Goal: Task Accomplishment & Management: Manage account settings

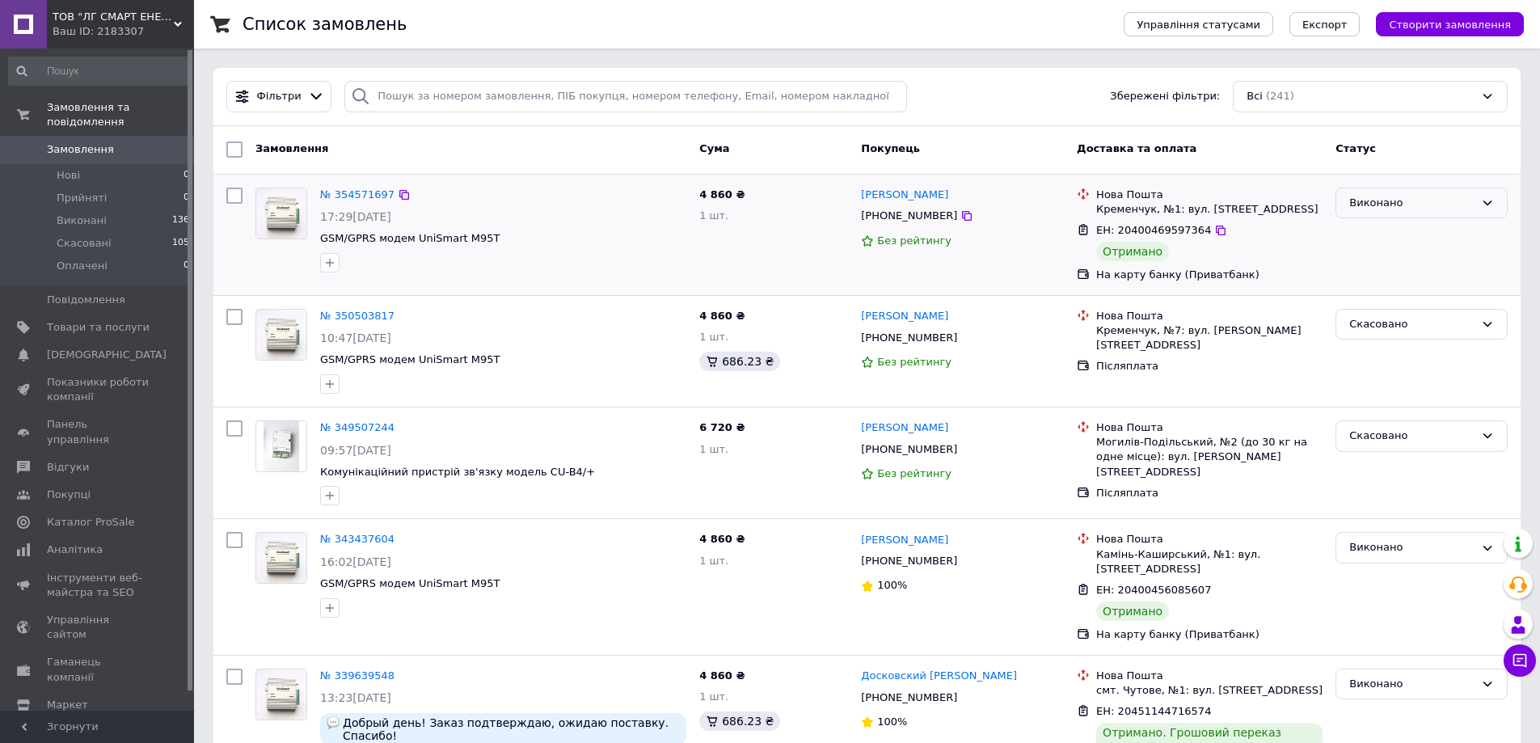
click at [1490, 203] on icon at bounding box center [1487, 202] width 9 height 5
click at [1213, 24] on span "Управління статусами" at bounding box center [1199, 25] width 124 height 12
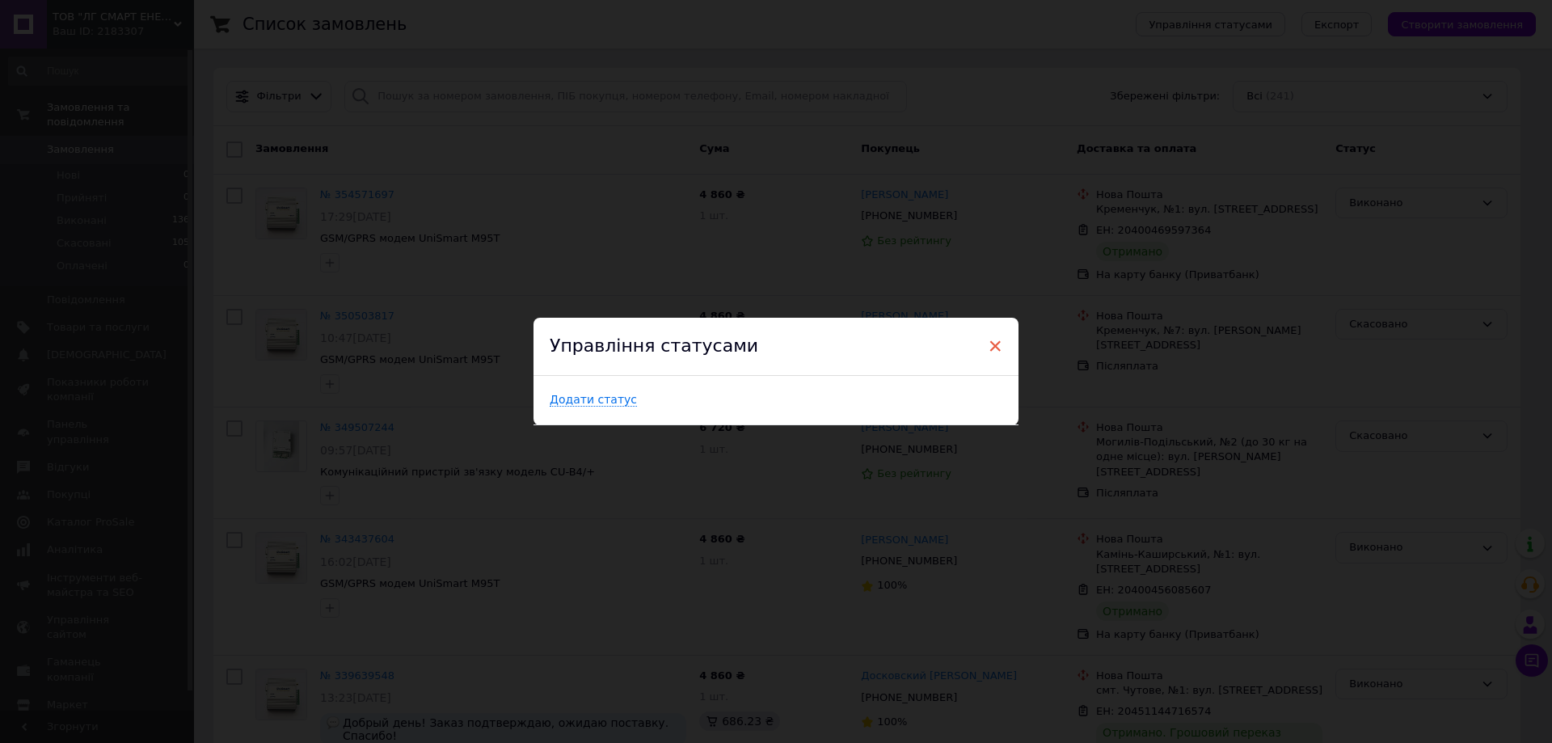
click at [993, 346] on span "×" at bounding box center [995, 345] width 15 height 27
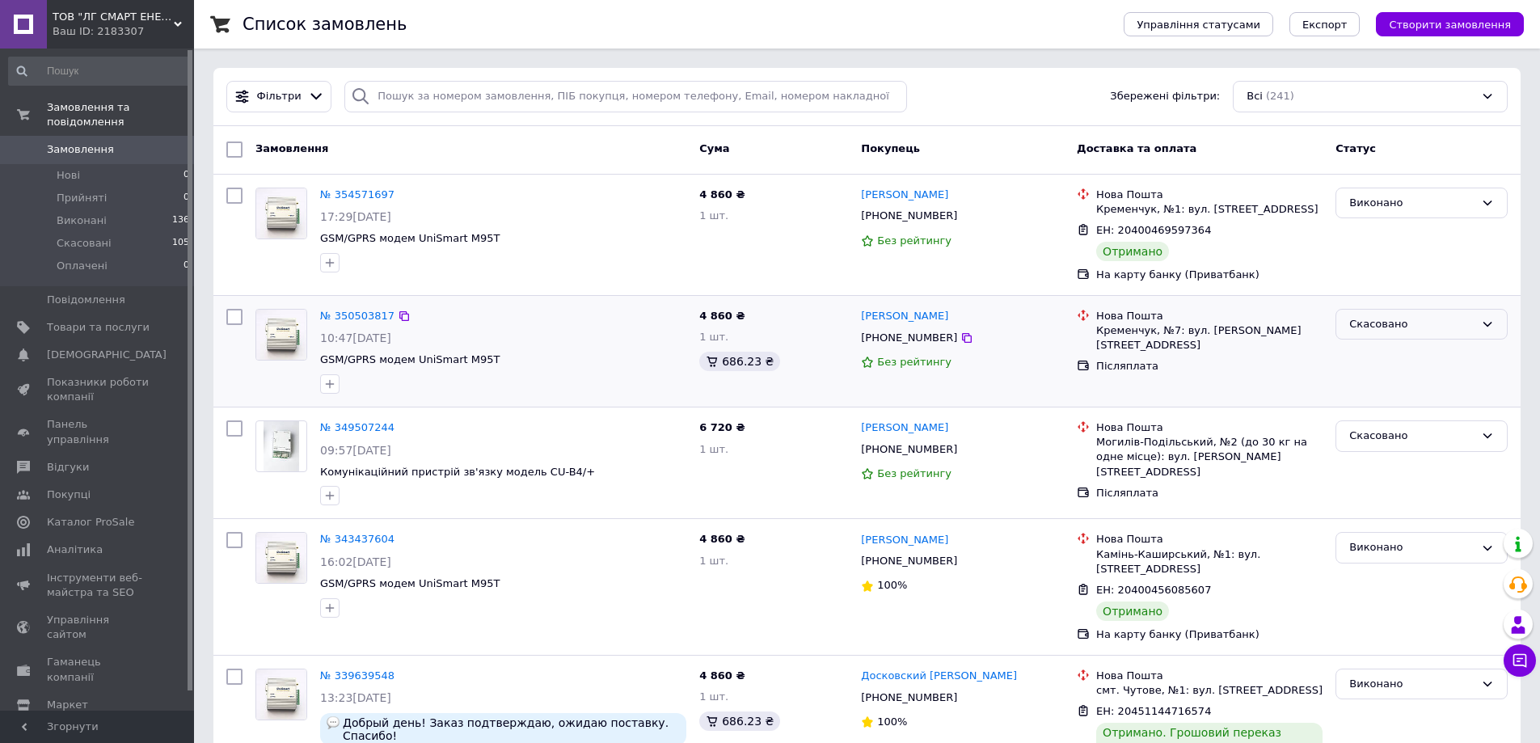
click at [1491, 325] on icon at bounding box center [1487, 324] width 13 height 13
click at [1364, 389] on li "Виконано" at bounding box center [1421, 388] width 171 height 30
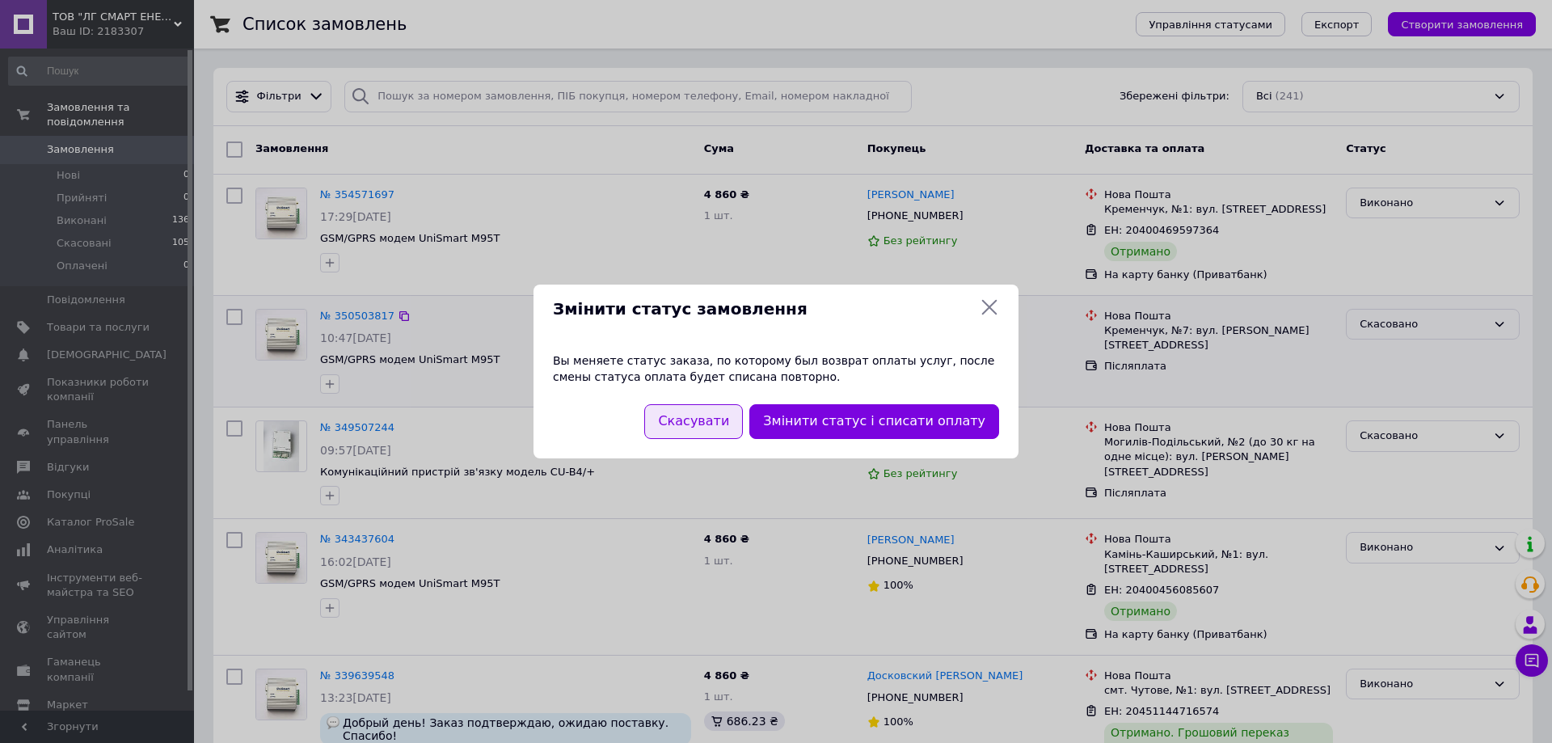
click at [725, 425] on button "Скасувати" at bounding box center [693, 421] width 99 height 35
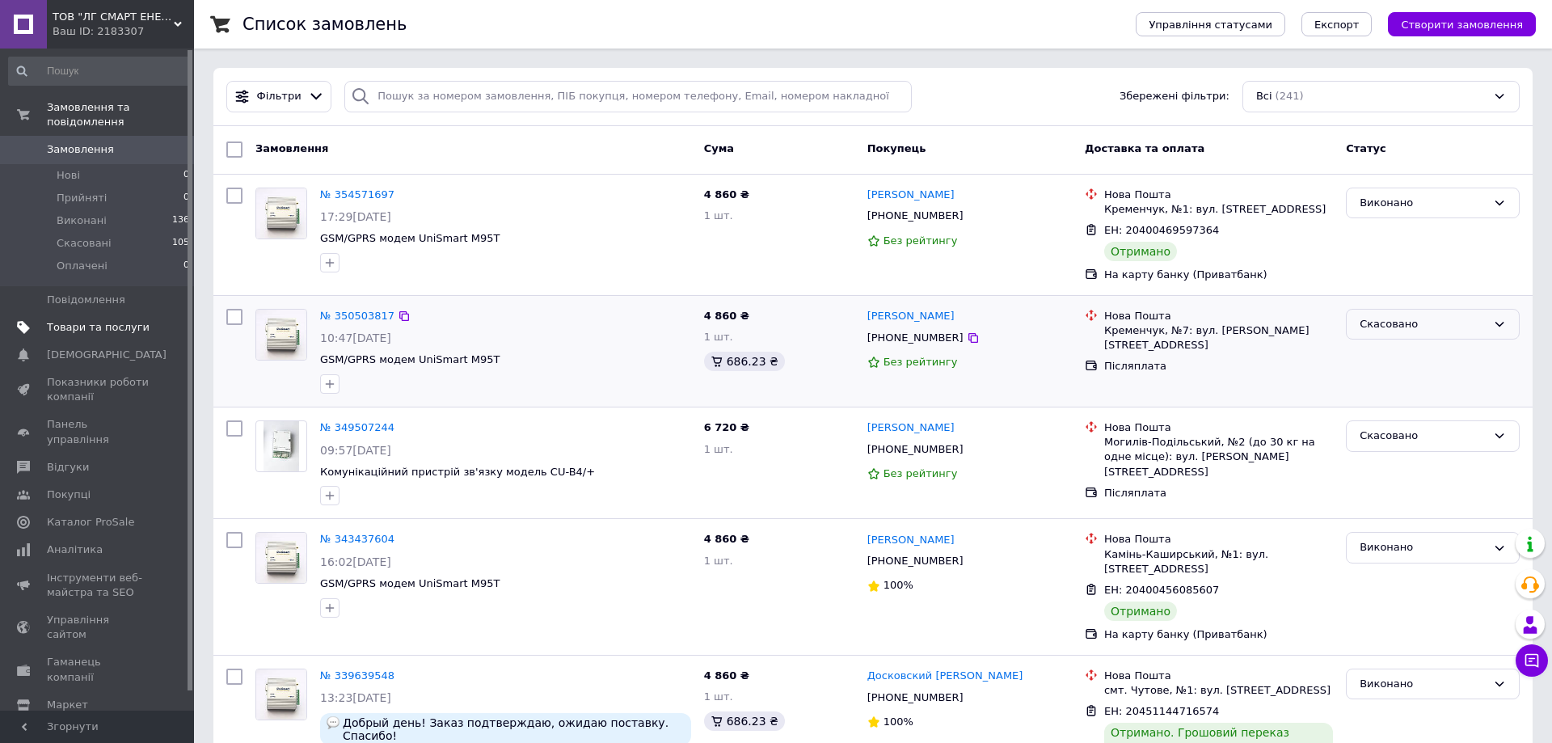
click at [120, 320] on span "Товари та послуги" at bounding box center [98, 327] width 103 height 15
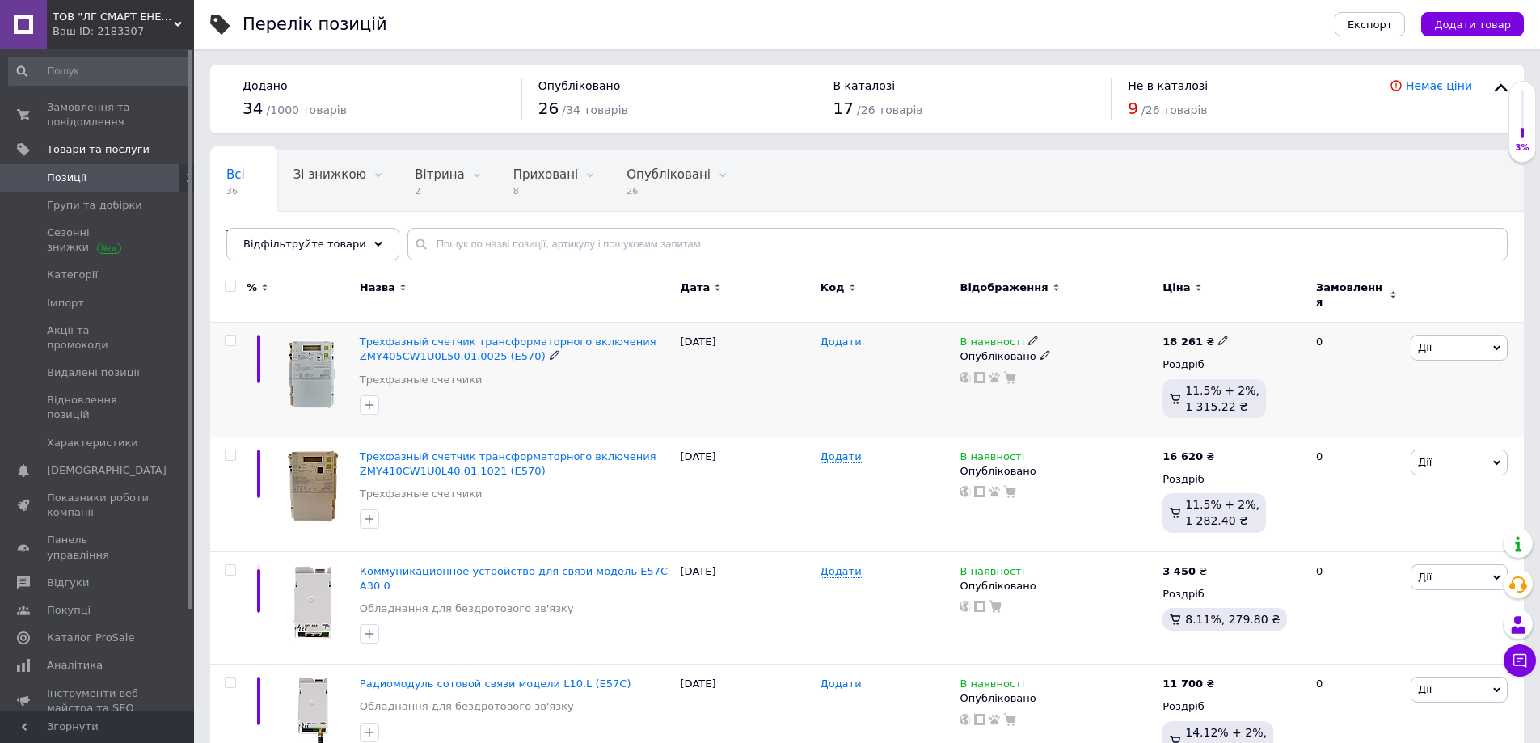
click at [1028, 335] on icon at bounding box center [1033, 340] width 10 height 10
click at [931, 362] on div "Додати" at bounding box center [886, 380] width 140 height 115
click at [1218, 335] on icon at bounding box center [1223, 340] width 10 height 10
click at [1103, 349] on div "Опубліковано" at bounding box center [1057, 356] width 195 height 15
click at [1255, 340] on div "18 261 ₴" at bounding box center [1232, 342] width 140 height 15
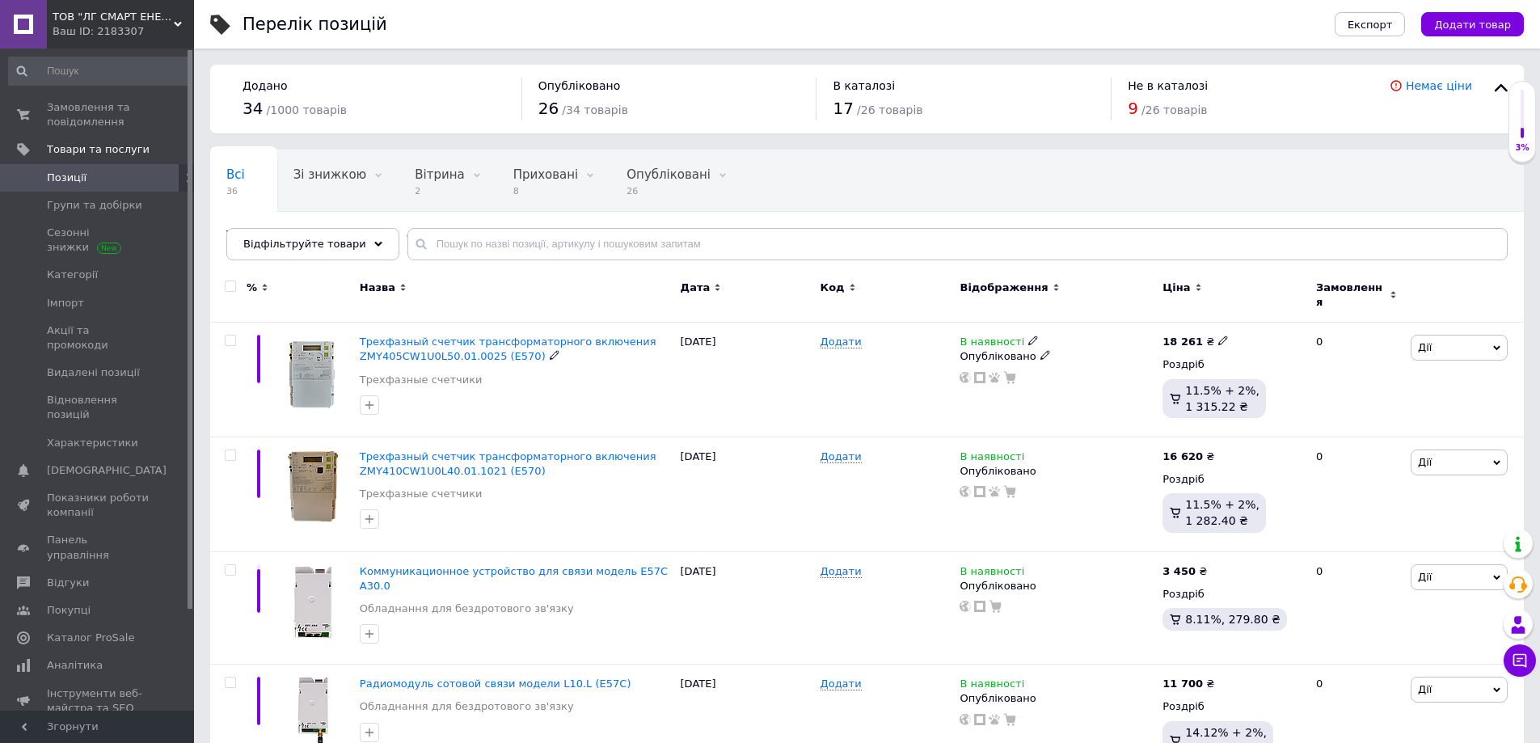
click at [1040, 350] on icon at bounding box center [1045, 355] width 10 height 10
click at [1093, 239] on input "text" at bounding box center [957, 244] width 1100 height 32
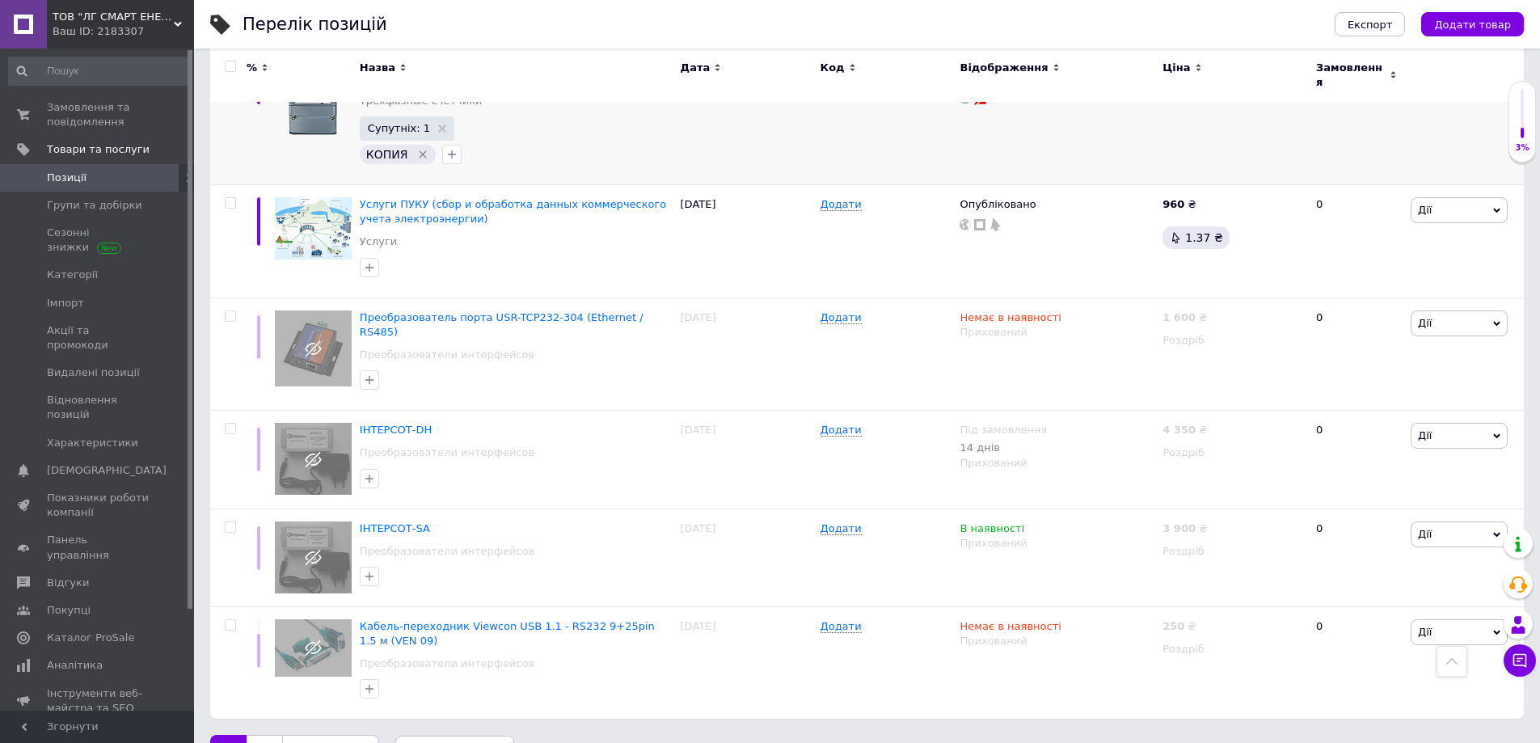
scroll to position [1965, 0]
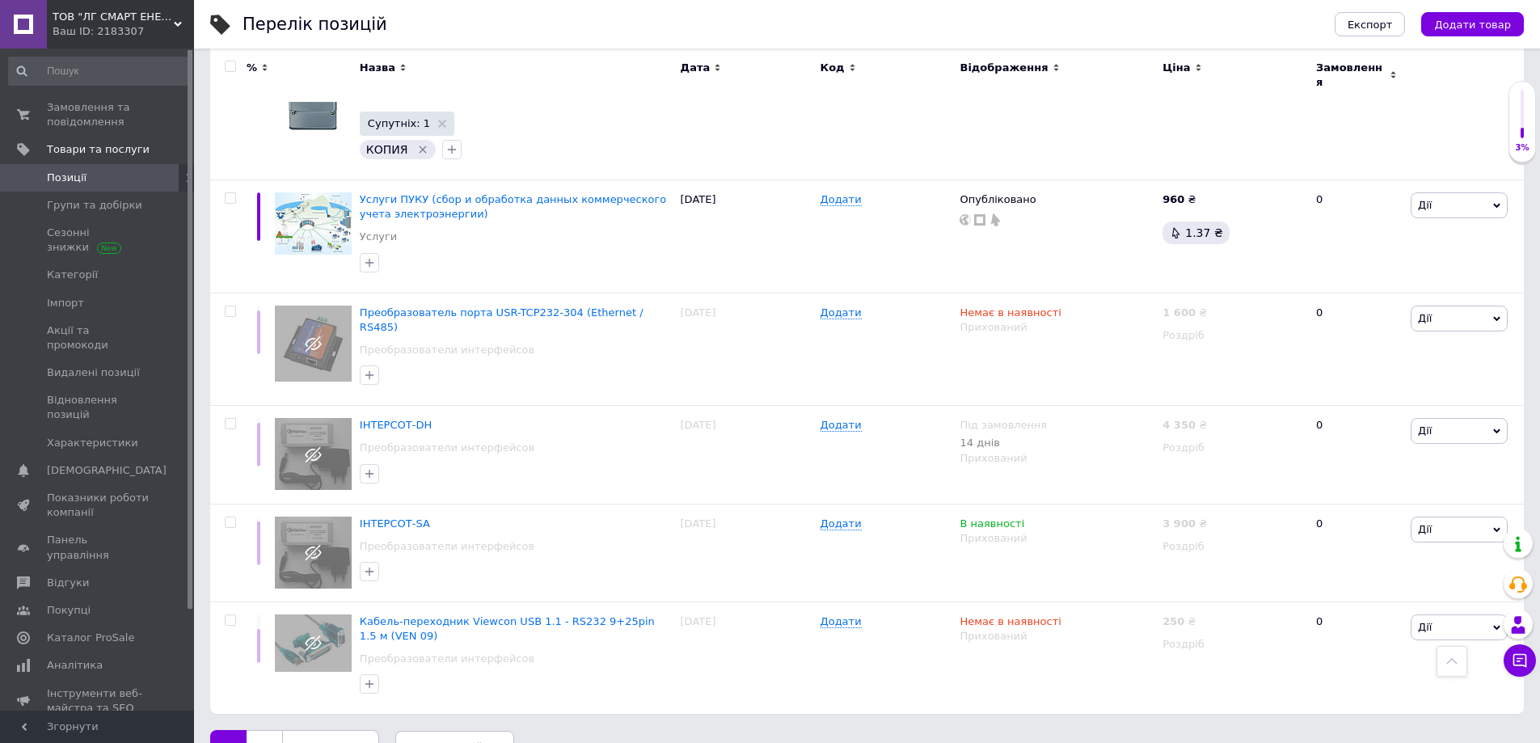
click at [266, 730] on link "2" at bounding box center [265, 747] width 36 height 34
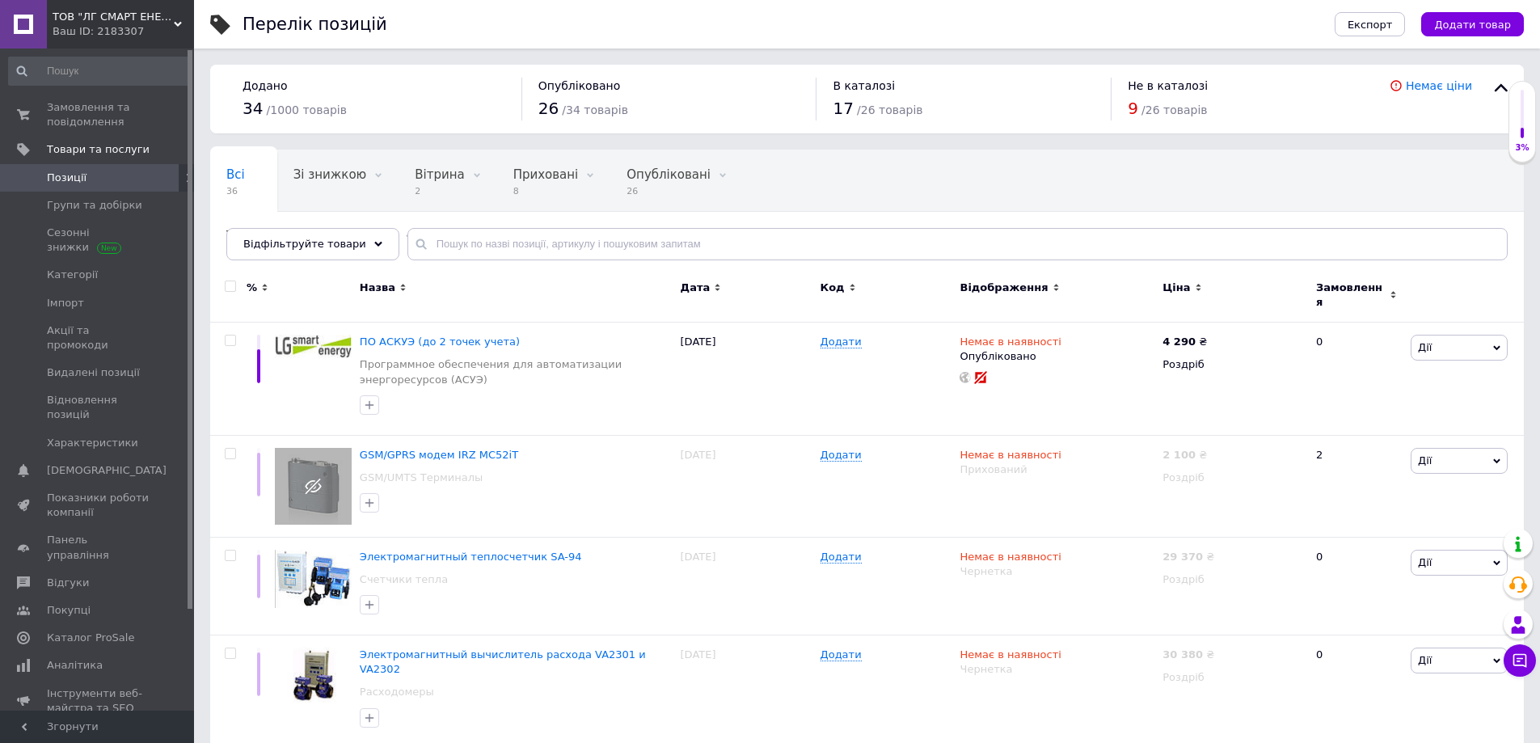
click at [177, 22] on icon at bounding box center [178, 24] width 8 height 8
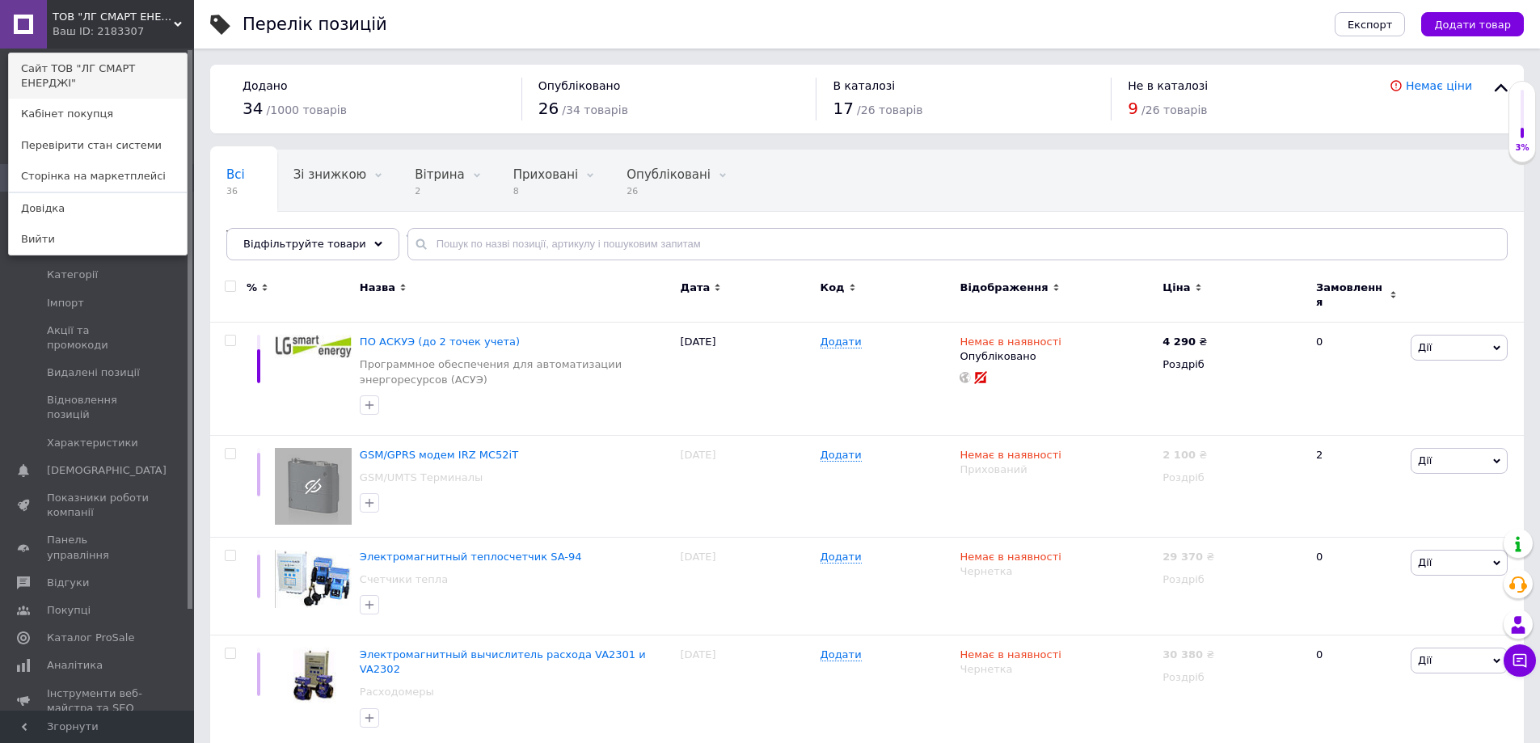
click at [131, 73] on link "Сайт ТОВ "ЛГ СМАРТ ЕНЕРДЖІ"" at bounding box center [98, 75] width 178 height 45
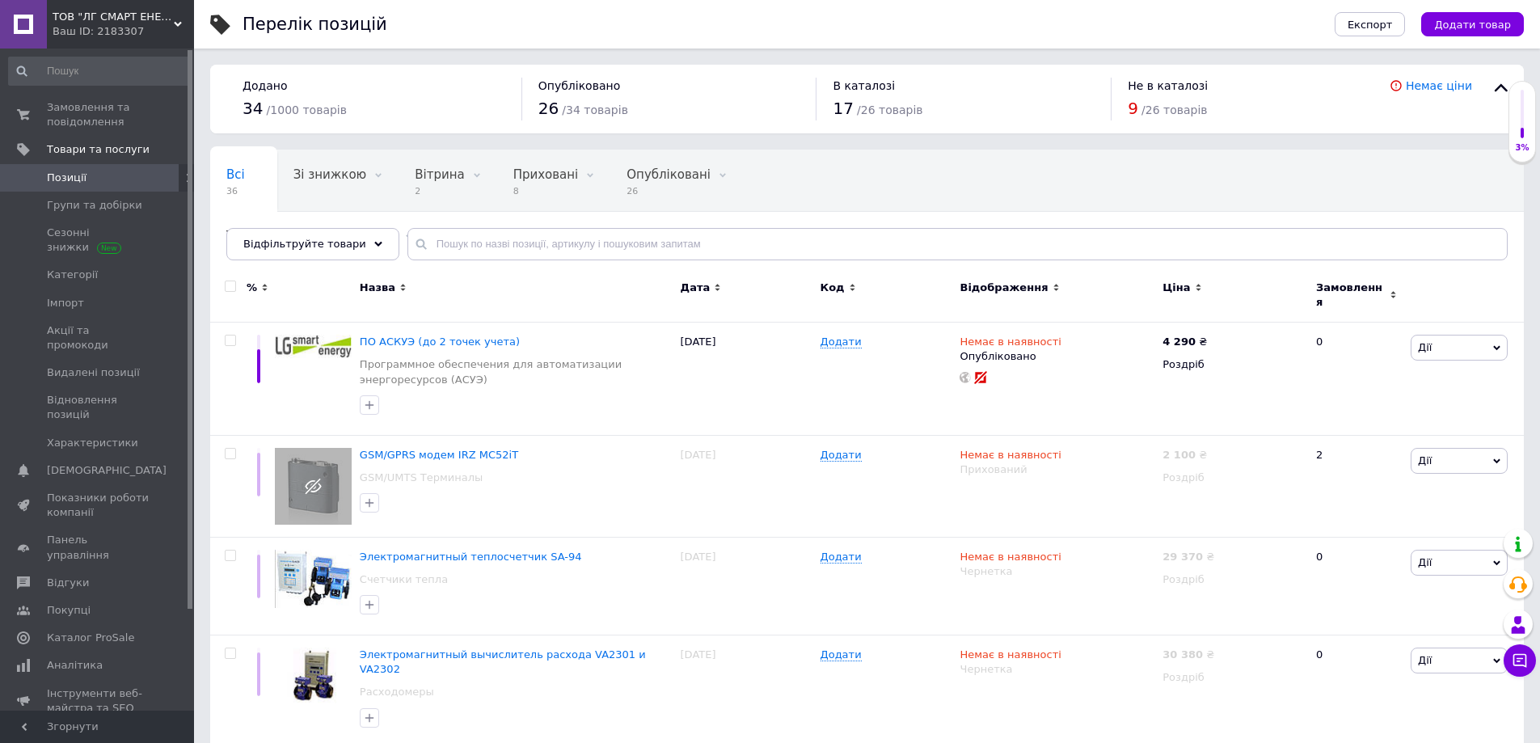
click at [178, 23] on icon at bounding box center [178, 24] width 8 height 8
